Goal: Task Accomplishment & Management: Complete application form

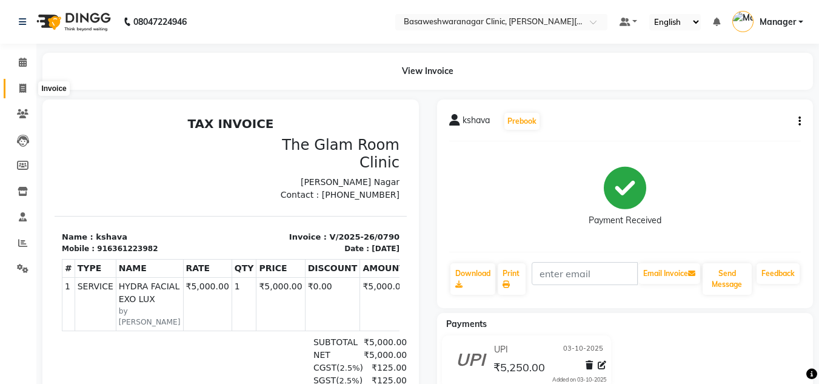
click at [25, 87] on icon at bounding box center [22, 88] width 7 height 9
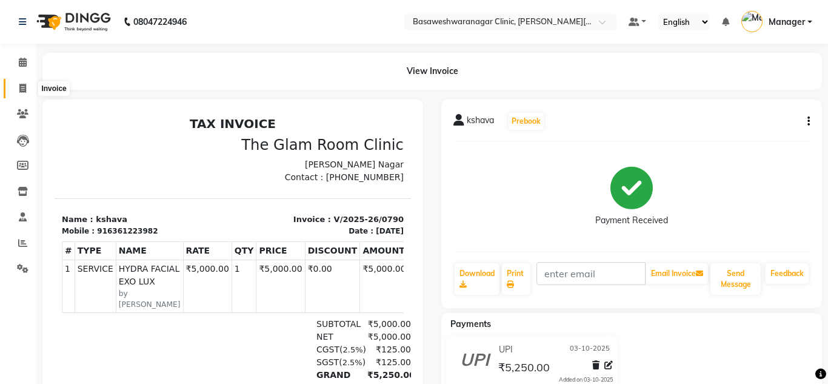
select select "service"
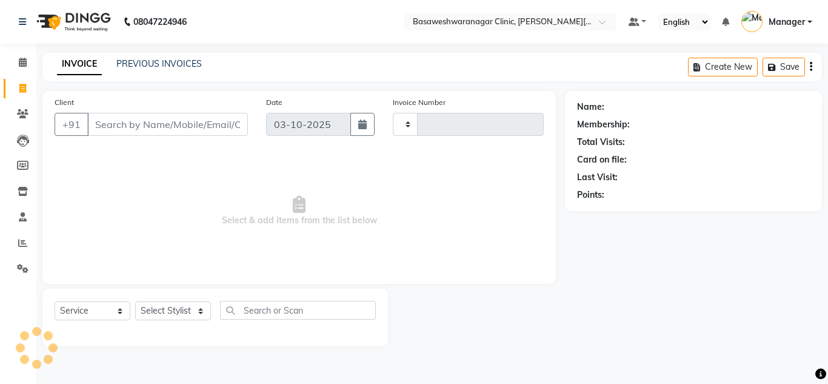
type input "0791"
select select "7441"
type input "8884614017"
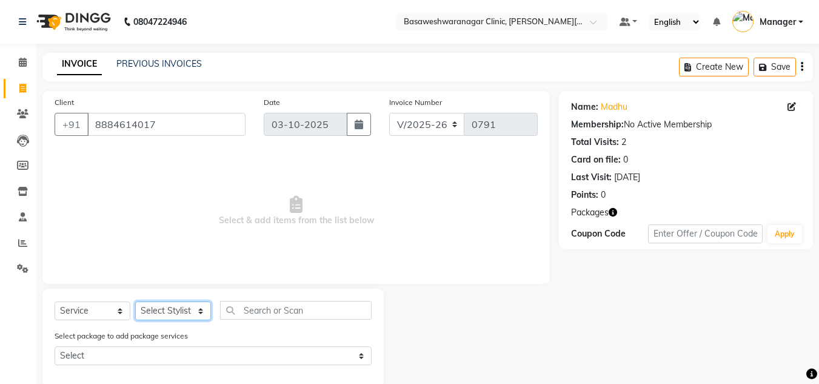
click at [168, 310] on select "Select Stylist [PERSON_NAME] [PERSON_NAME] Manager NAVYA [PERSON_NAME] shangnim…" at bounding box center [173, 310] width 76 height 19
select select "65316"
click at [135, 301] on select "Select Stylist [PERSON_NAME] [PERSON_NAME] Manager NAVYA [PERSON_NAME] shangnim…" at bounding box center [173, 310] width 76 height 19
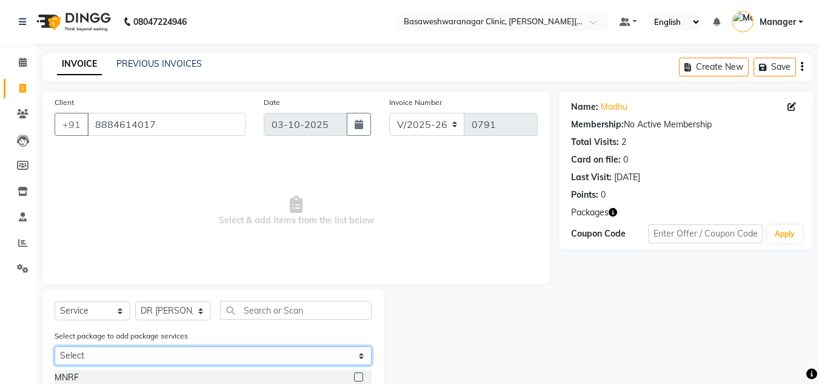
click at [136, 354] on select "Select [PERSON_NAME]+hydra" at bounding box center [213, 355] width 317 height 19
select select "1: Object"
click at [55, 346] on select "Select [PERSON_NAME]+hydra" at bounding box center [213, 355] width 317 height 19
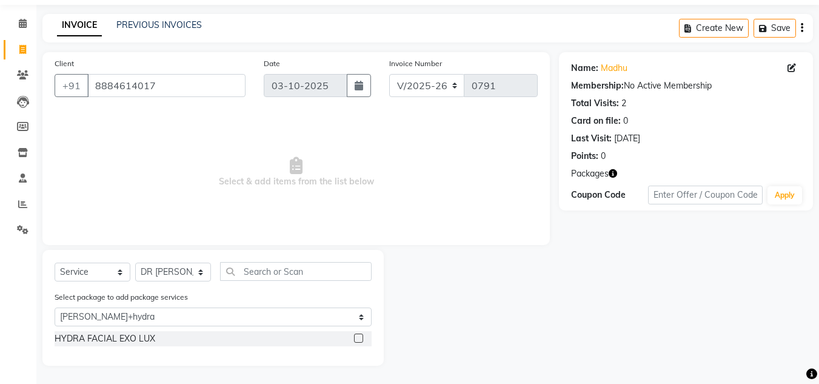
click at [359, 340] on label at bounding box center [358, 337] width 9 height 9
click at [359, 340] on input "checkbox" at bounding box center [358, 338] width 8 height 8
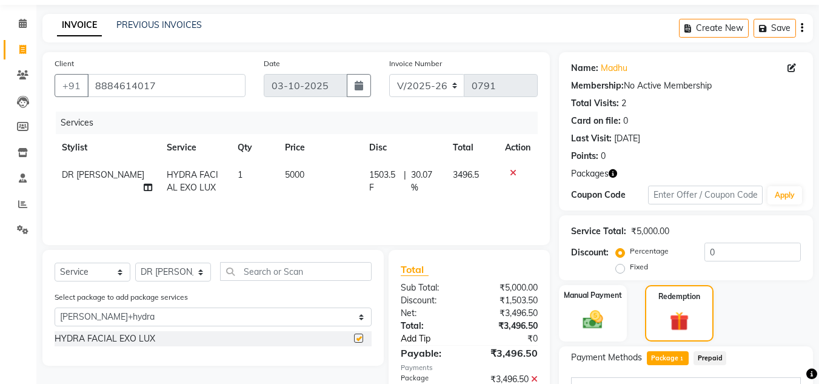
checkbox input "false"
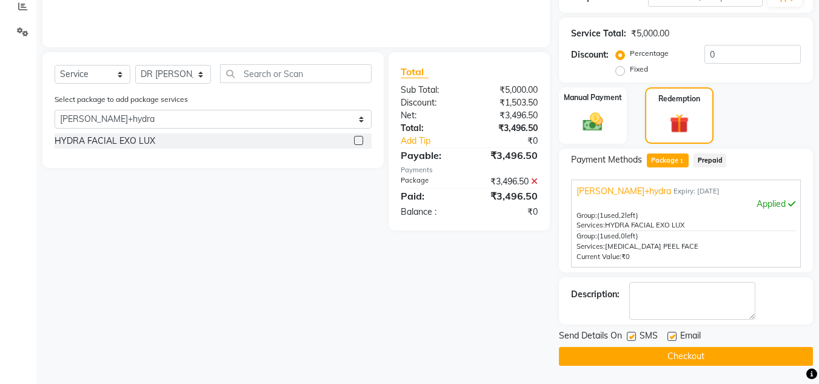
click at [570, 363] on button "Checkout" at bounding box center [686, 356] width 254 height 19
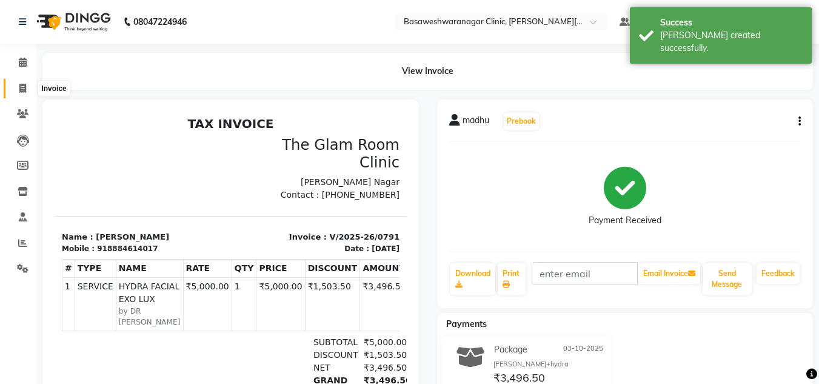
click at [22, 94] on span at bounding box center [22, 89] width 21 height 14
select select "service"
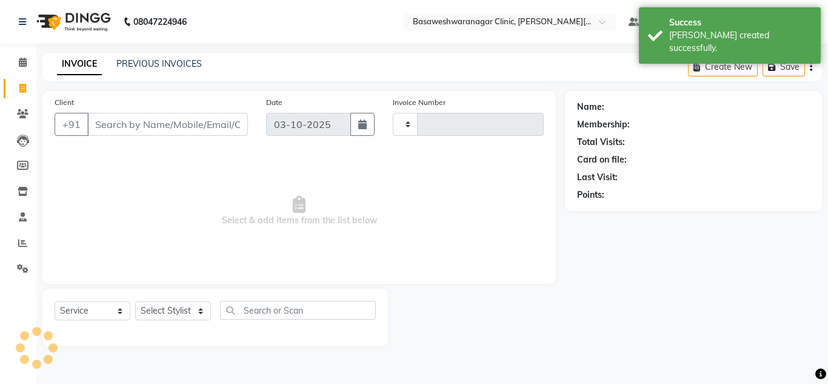
type input "0792"
select select "7441"
click at [168, 65] on link "PREVIOUS INVOICES" at bounding box center [158, 63] width 85 height 11
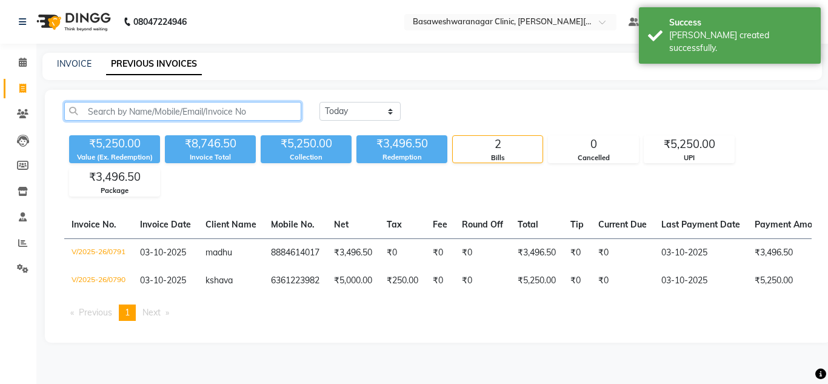
click at [121, 104] on input "text" at bounding box center [182, 111] width 237 height 19
paste input "8884614017"
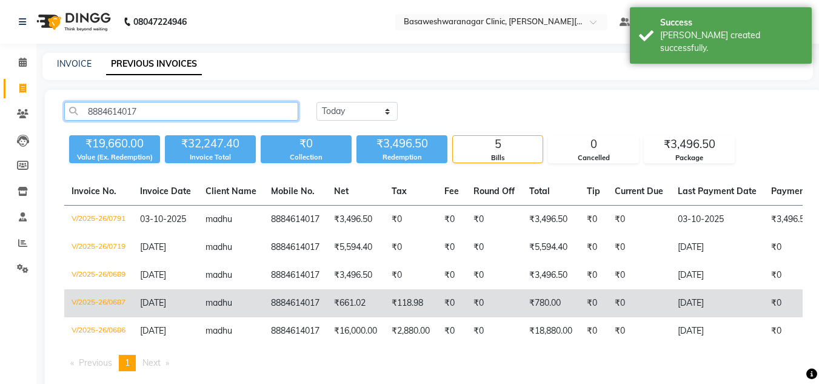
scroll to position [36, 0]
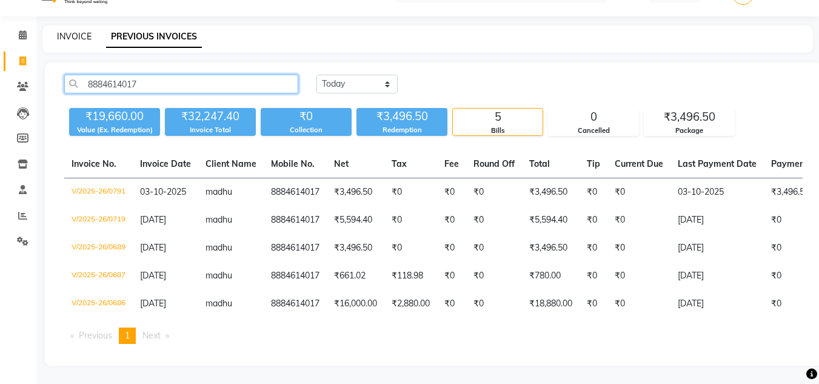
type input "8884614017"
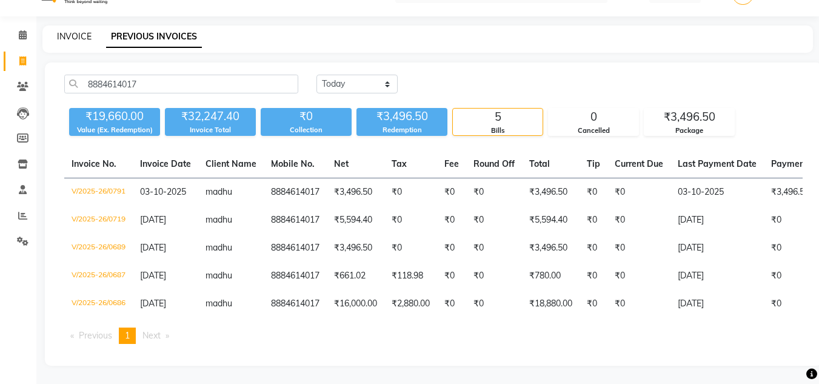
click at [77, 31] on link "INVOICE" at bounding box center [74, 36] width 35 height 11
select select "service"
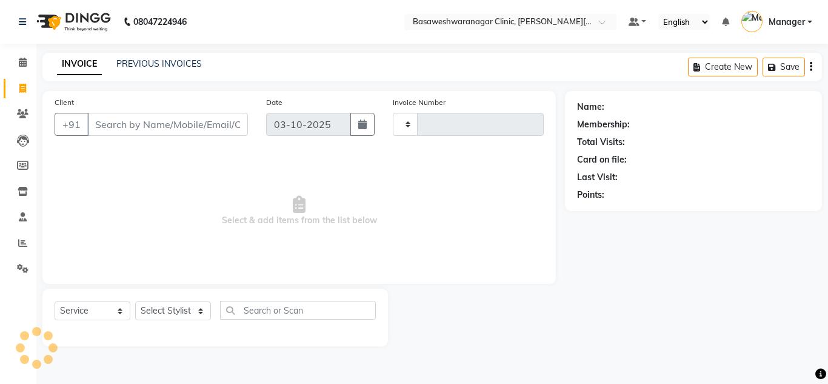
type input "0792"
select select "7441"
type input "8884614017"
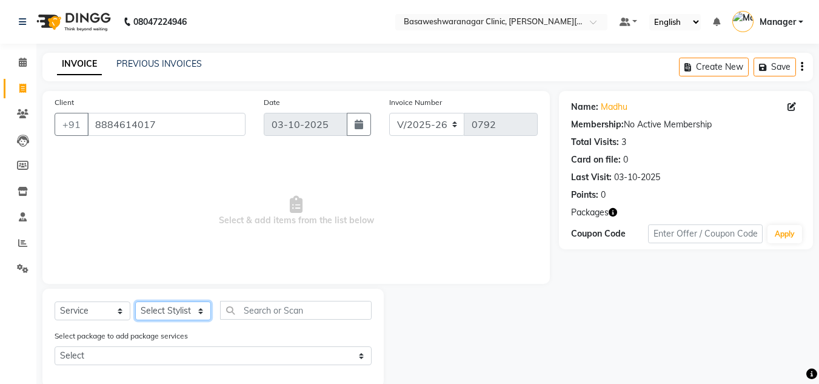
click at [173, 310] on select "Select Stylist [PERSON_NAME] [PERSON_NAME] Manager NAVYA [PERSON_NAME] shangnim…" at bounding box center [173, 310] width 76 height 19
click at [135, 301] on select "Select Stylist [PERSON_NAME] [PERSON_NAME] Manager NAVYA [PERSON_NAME] shangnim…" at bounding box center [173, 310] width 76 height 19
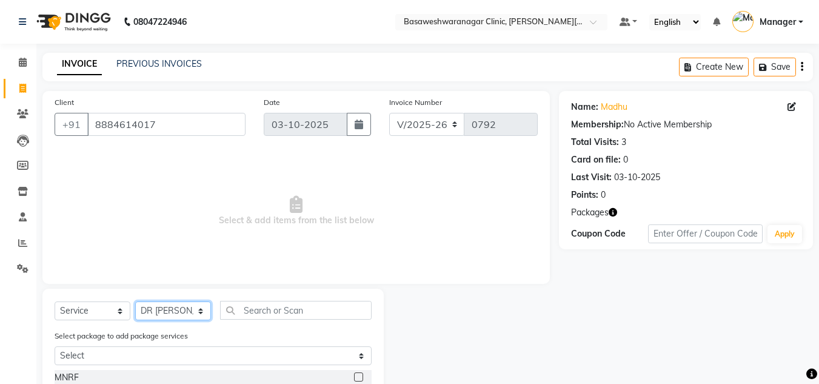
click at [167, 306] on select "Select Stylist [PERSON_NAME] [PERSON_NAME] Manager NAVYA [PERSON_NAME] shangnim…" at bounding box center [173, 310] width 76 height 19
select select "65313"
click at [135, 301] on select "Select Stylist [PERSON_NAME] [PERSON_NAME] Manager NAVYA [PERSON_NAME] shangnim…" at bounding box center [173, 310] width 76 height 19
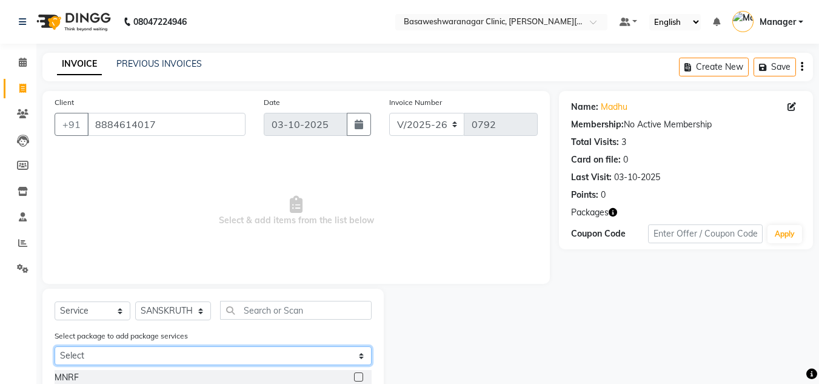
click at [121, 352] on select "Select [PERSON_NAME]+hydra" at bounding box center [213, 355] width 317 height 19
select select "1: Object"
click at [55, 346] on select "Select [PERSON_NAME]+hydra" at bounding box center [213, 355] width 317 height 19
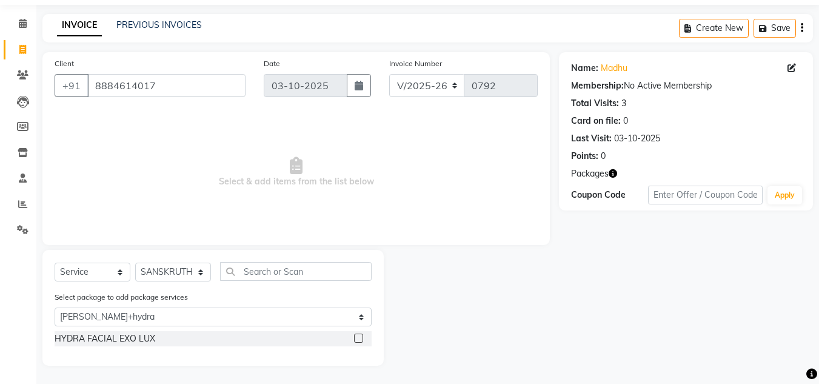
click at [362, 337] on label at bounding box center [358, 337] width 9 height 9
click at [362, 337] on input "checkbox" at bounding box center [358, 338] width 8 height 8
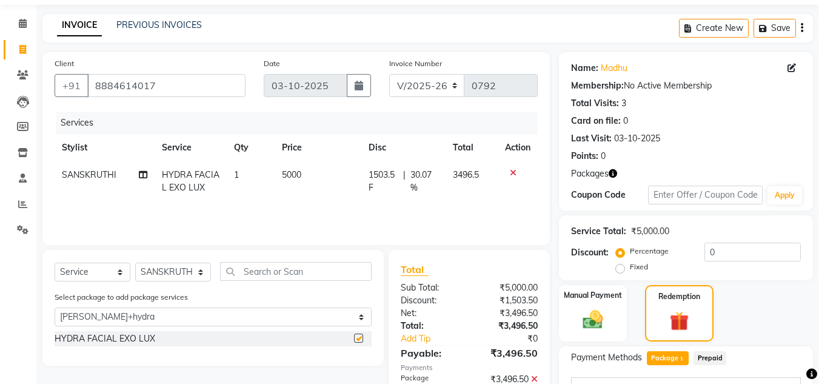
checkbox input "false"
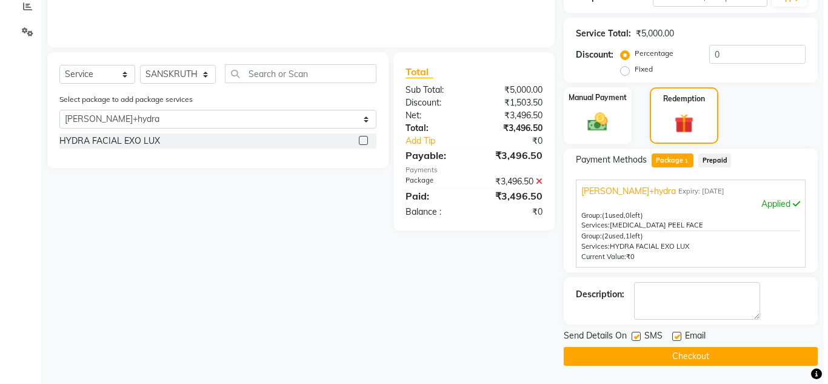
scroll to position [0, 0]
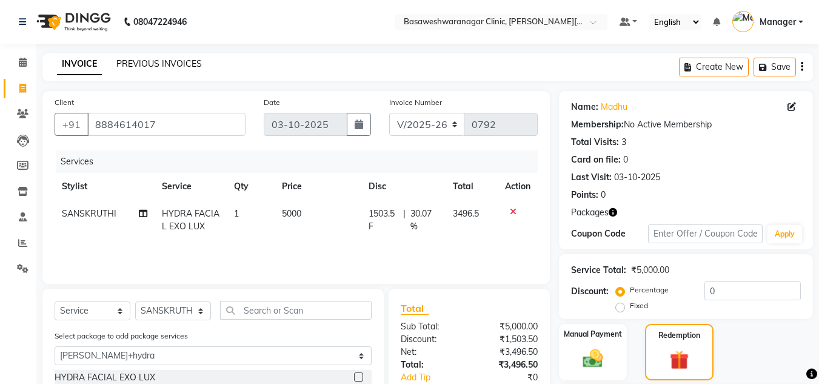
click at [151, 61] on link "PREVIOUS INVOICES" at bounding box center [158, 63] width 85 height 11
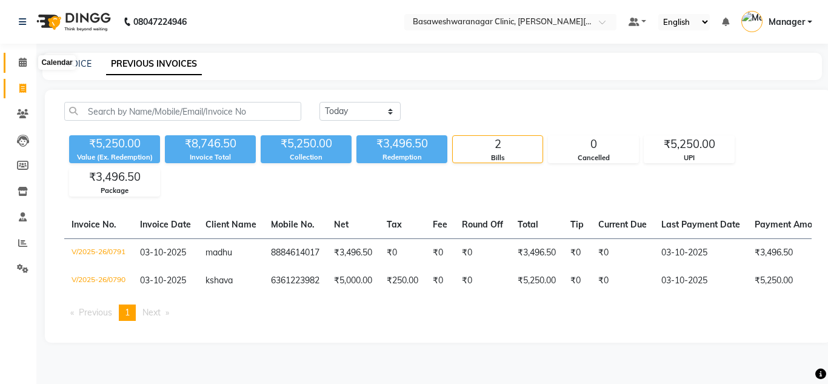
click at [26, 56] on span at bounding box center [22, 63] width 21 height 14
